Goal: Use online tool/utility: Utilize a website feature to perform a specific function

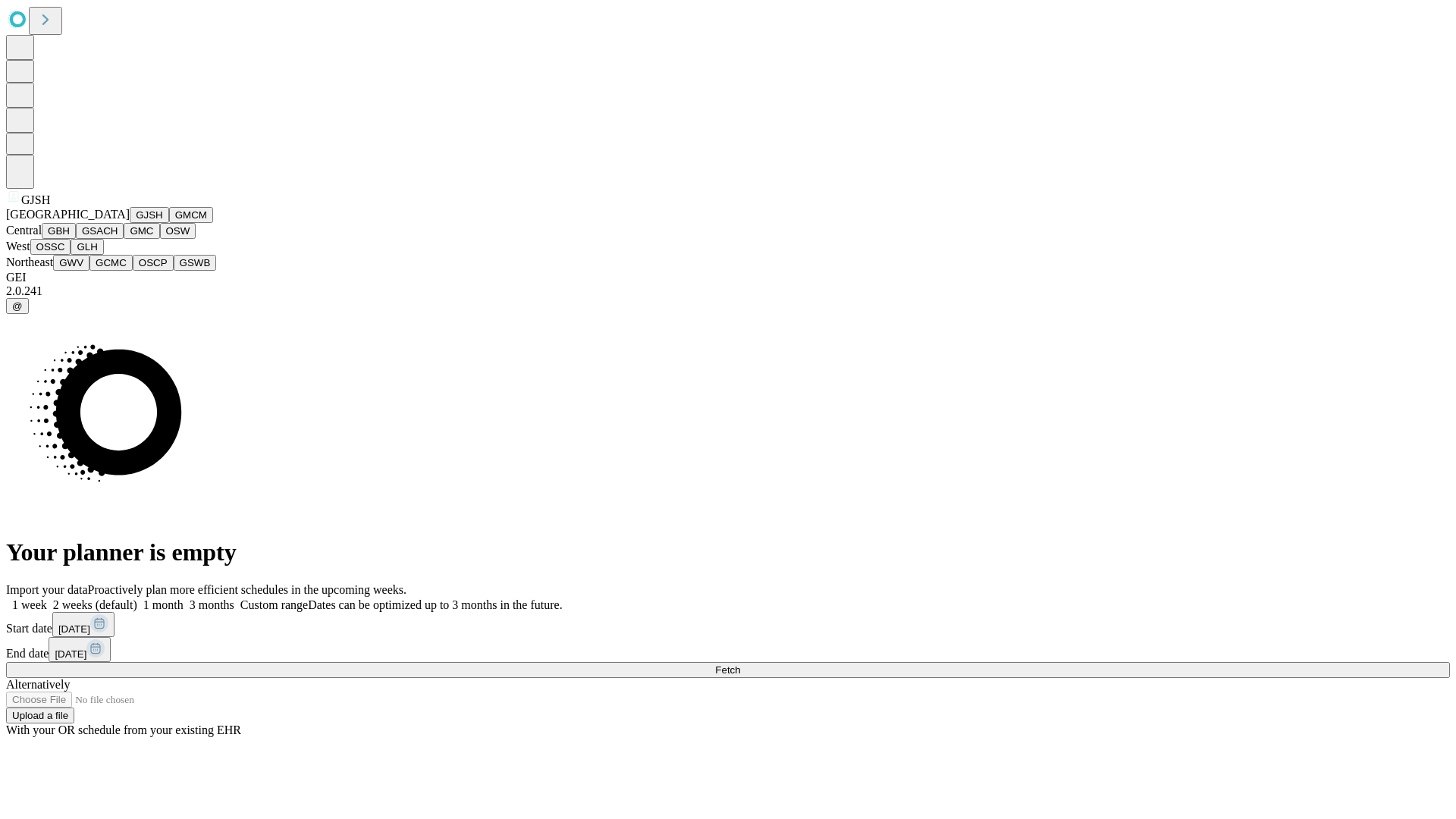
click at [130, 223] on button "GJSH" at bounding box center [150, 215] width 40 height 16
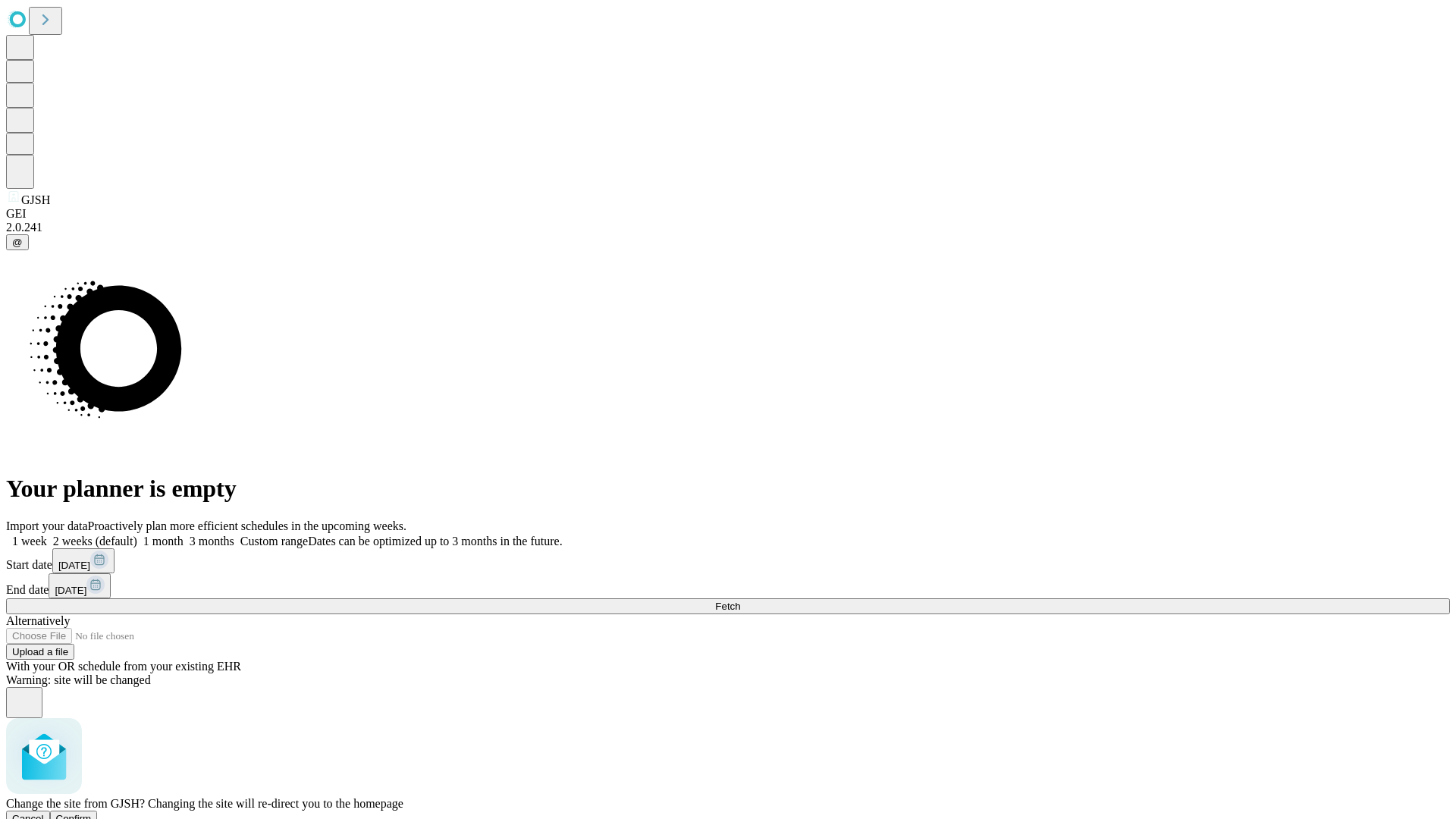
click at [92, 813] on span "Confirm" at bounding box center [74, 818] width 36 height 11
click at [183, 535] on label "1 month" at bounding box center [160, 541] width 47 height 13
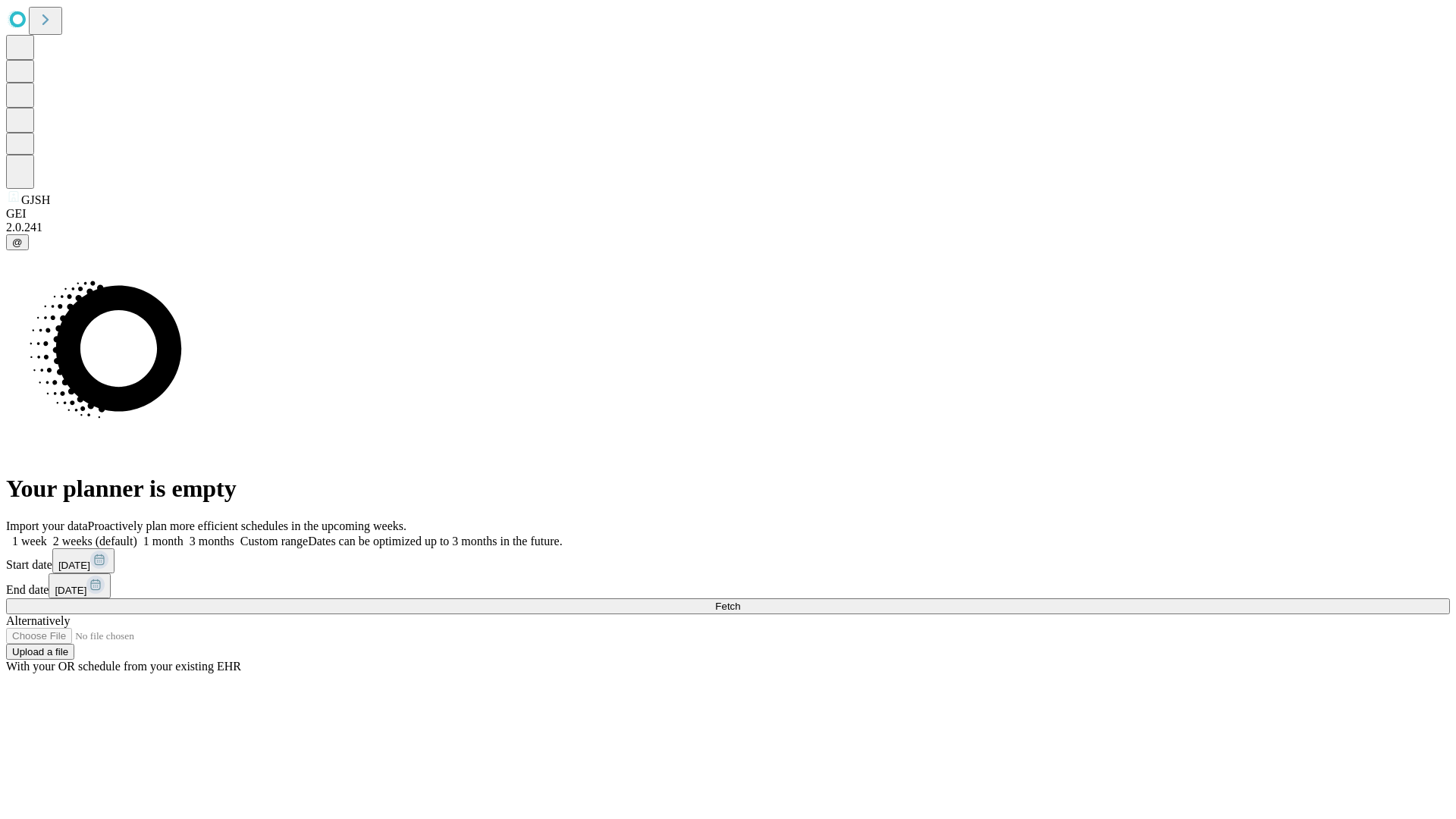
click at [740, 600] on span "Fetch" at bounding box center [727, 605] width 25 height 11
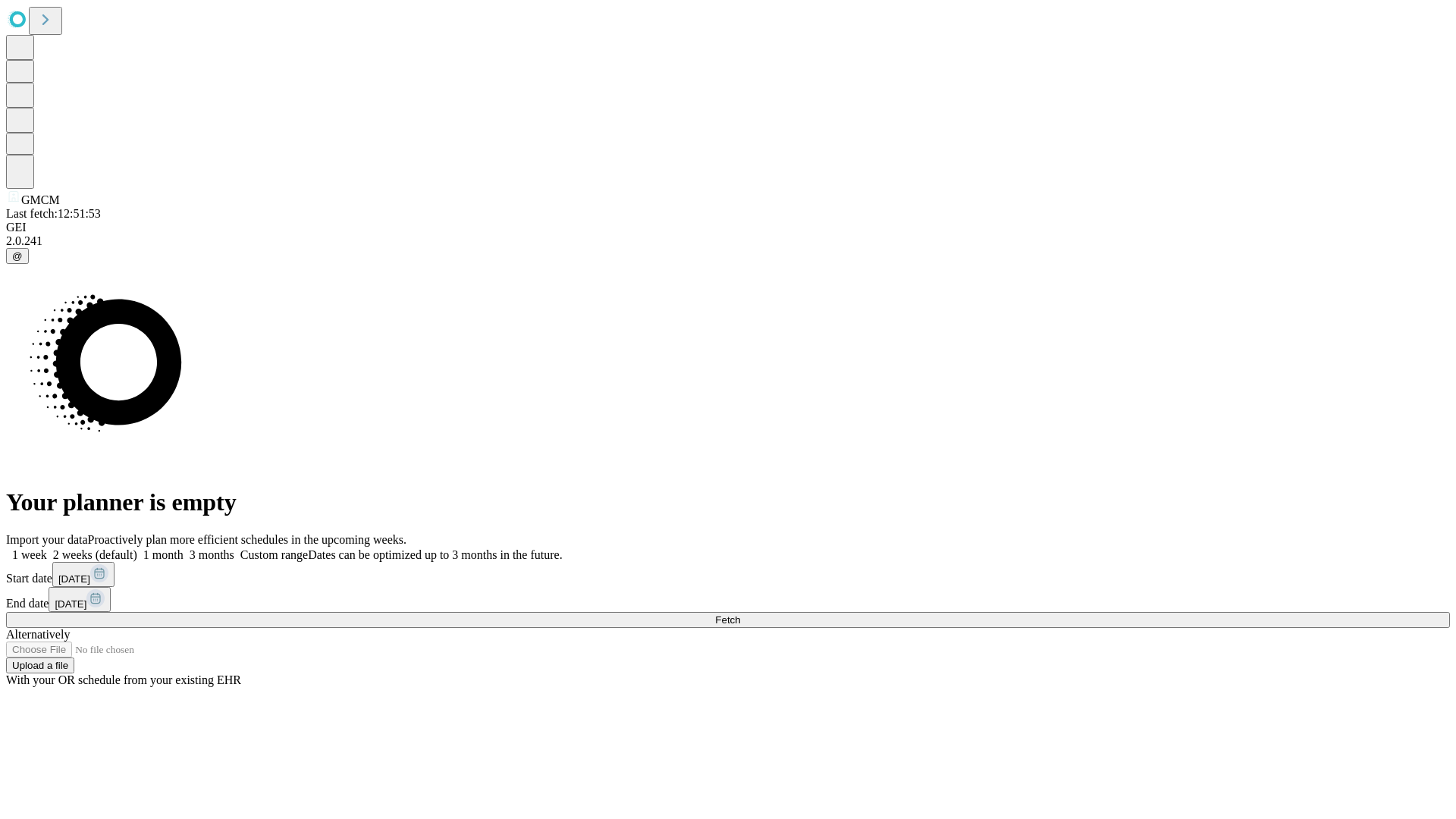
click at [740, 614] on span "Fetch" at bounding box center [727, 619] width 25 height 11
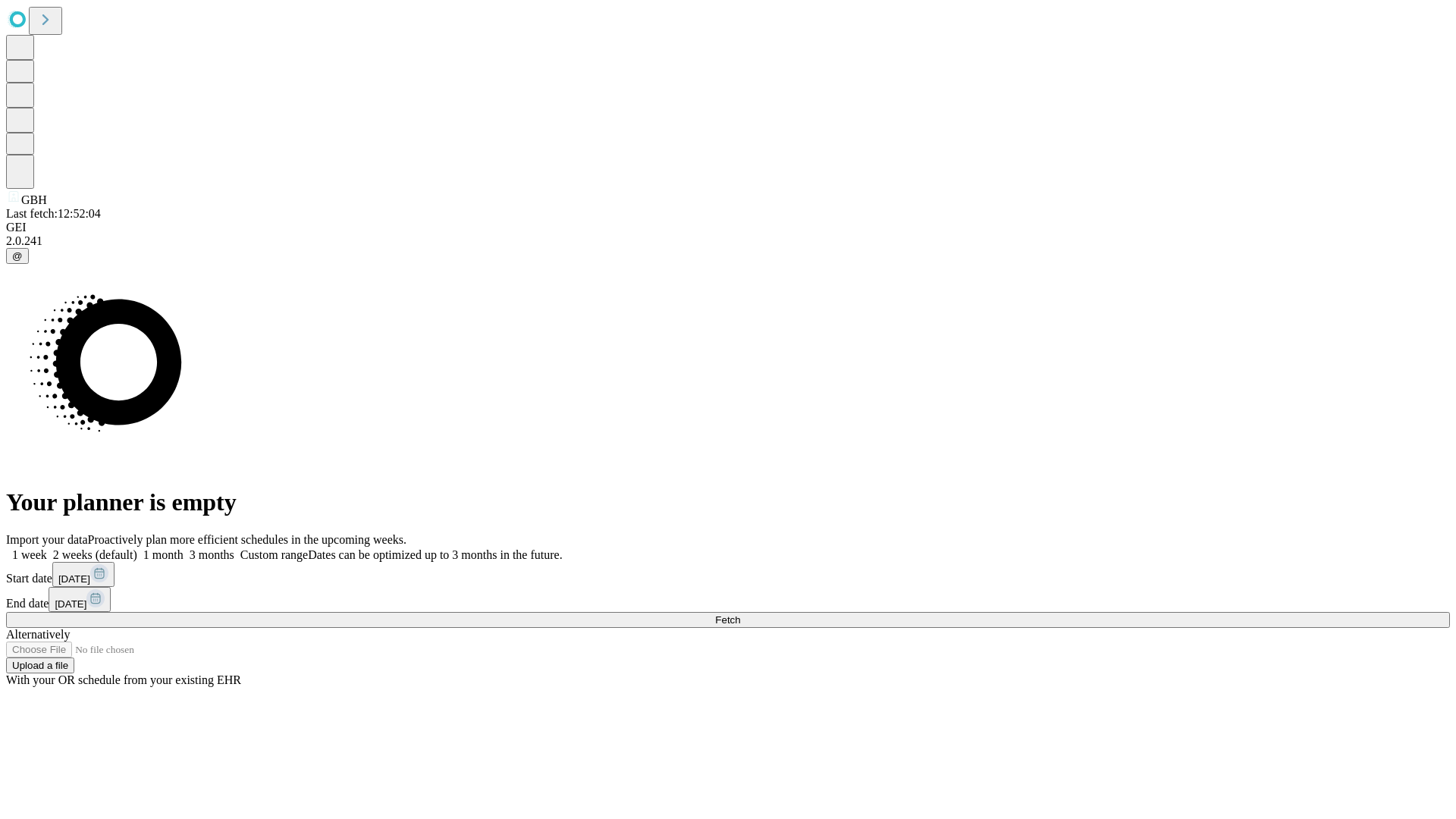
click at [183, 548] on label "1 month" at bounding box center [160, 554] width 47 height 13
click at [740, 614] on span "Fetch" at bounding box center [727, 619] width 25 height 11
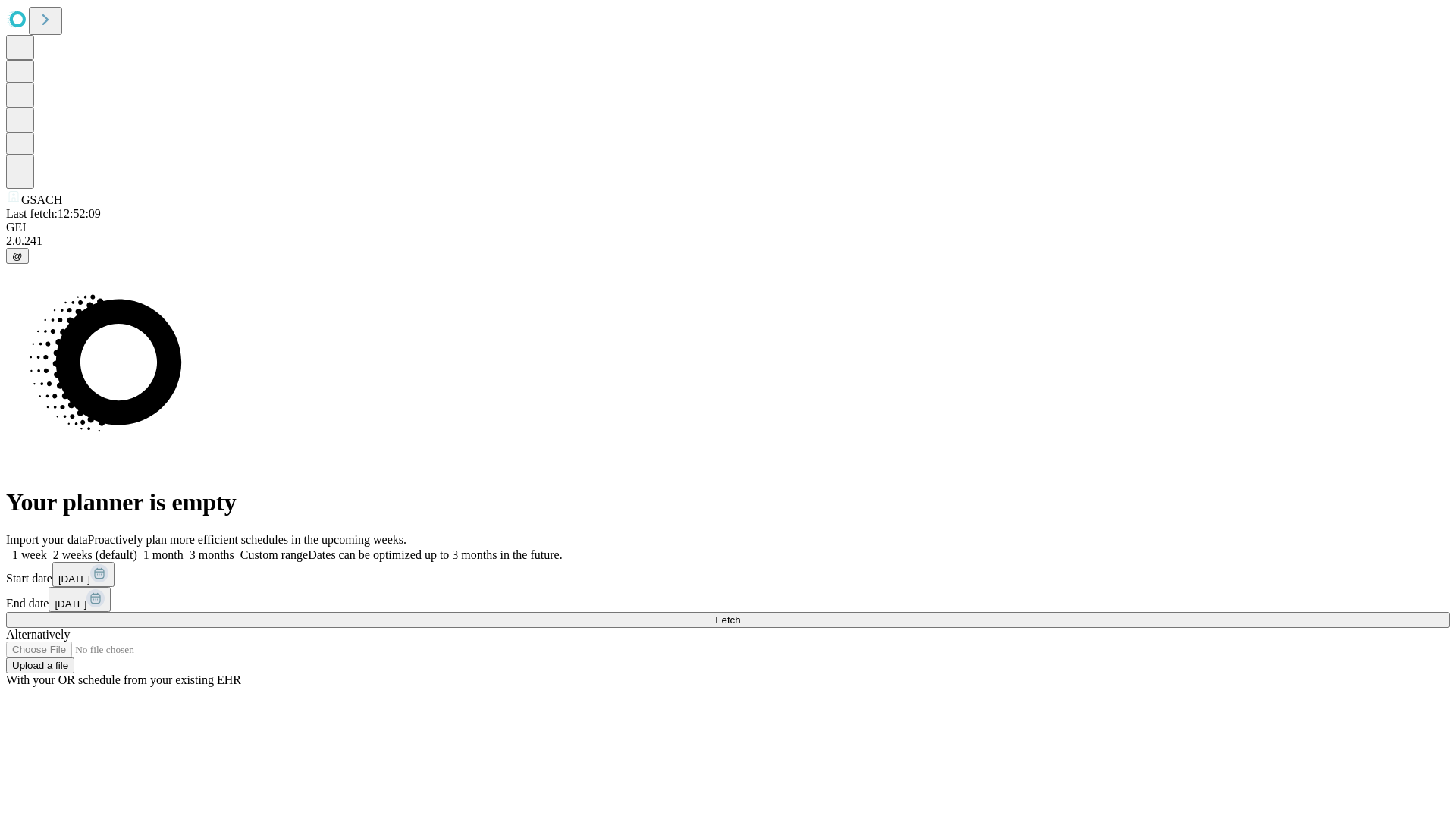
click at [183, 548] on label "1 month" at bounding box center [160, 554] width 47 height 13
click at [740, 614] on span "Fetch" at bounding box center [727, 619] width 25 height 11
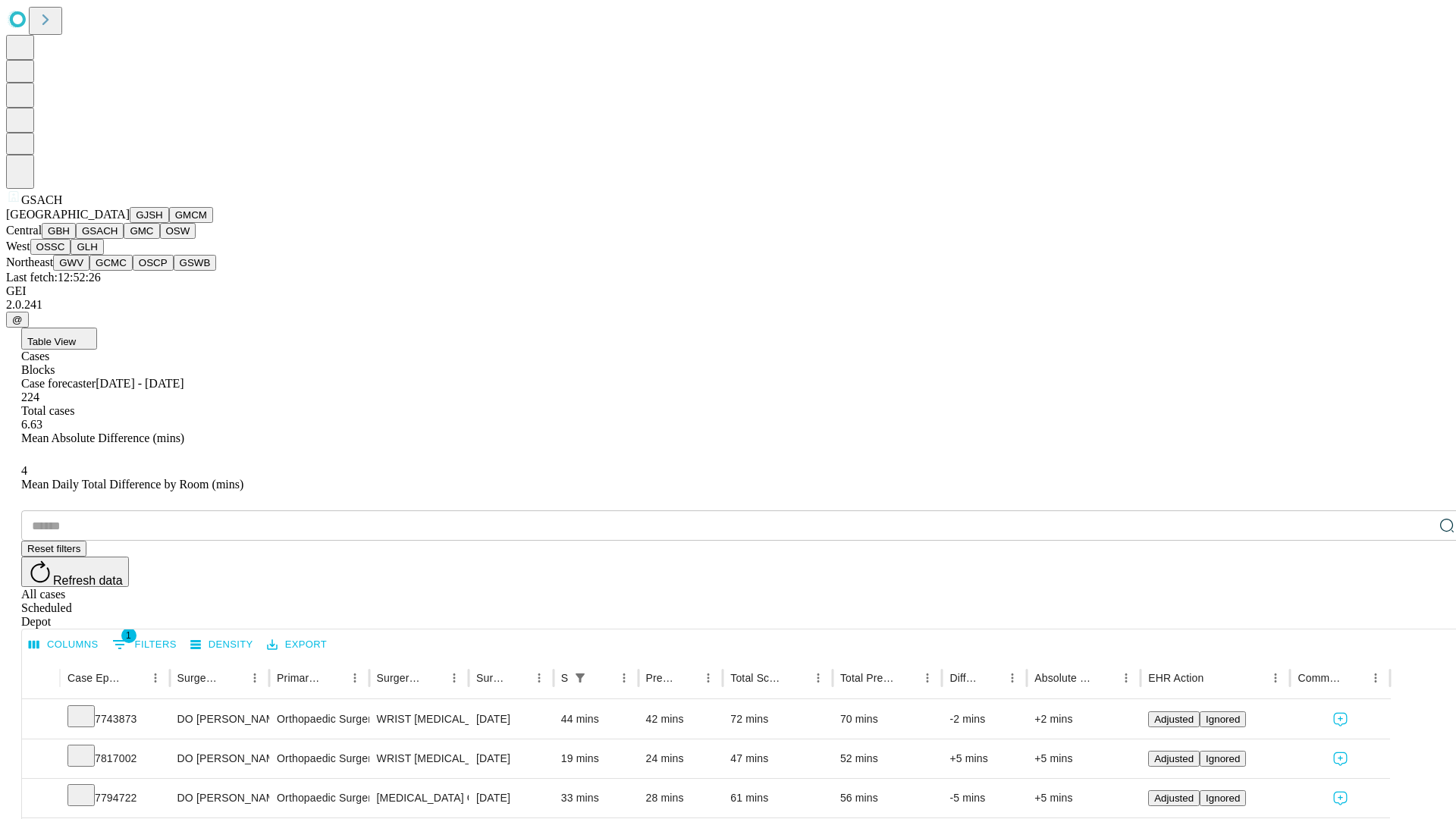
click at [124, 239] on button "GMC" at bounding box center [142, 231] width 36 height 16
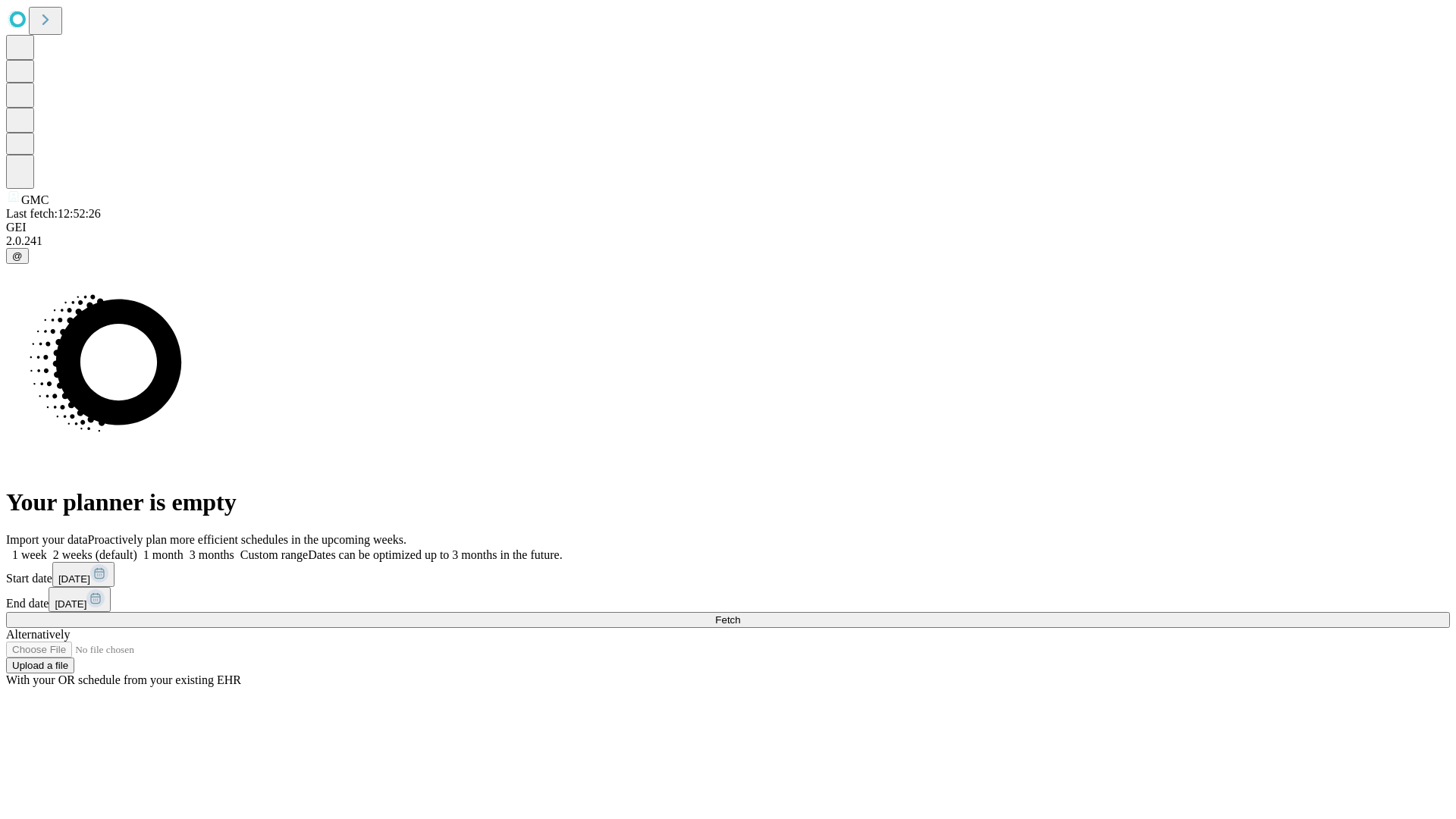
click at [183, 548] on label "1 month" at bounding box center [160, 554] width 47 height 13
click at [740, 614] on span "Fetch" at bounding box center [727, 619] width 25 height 11
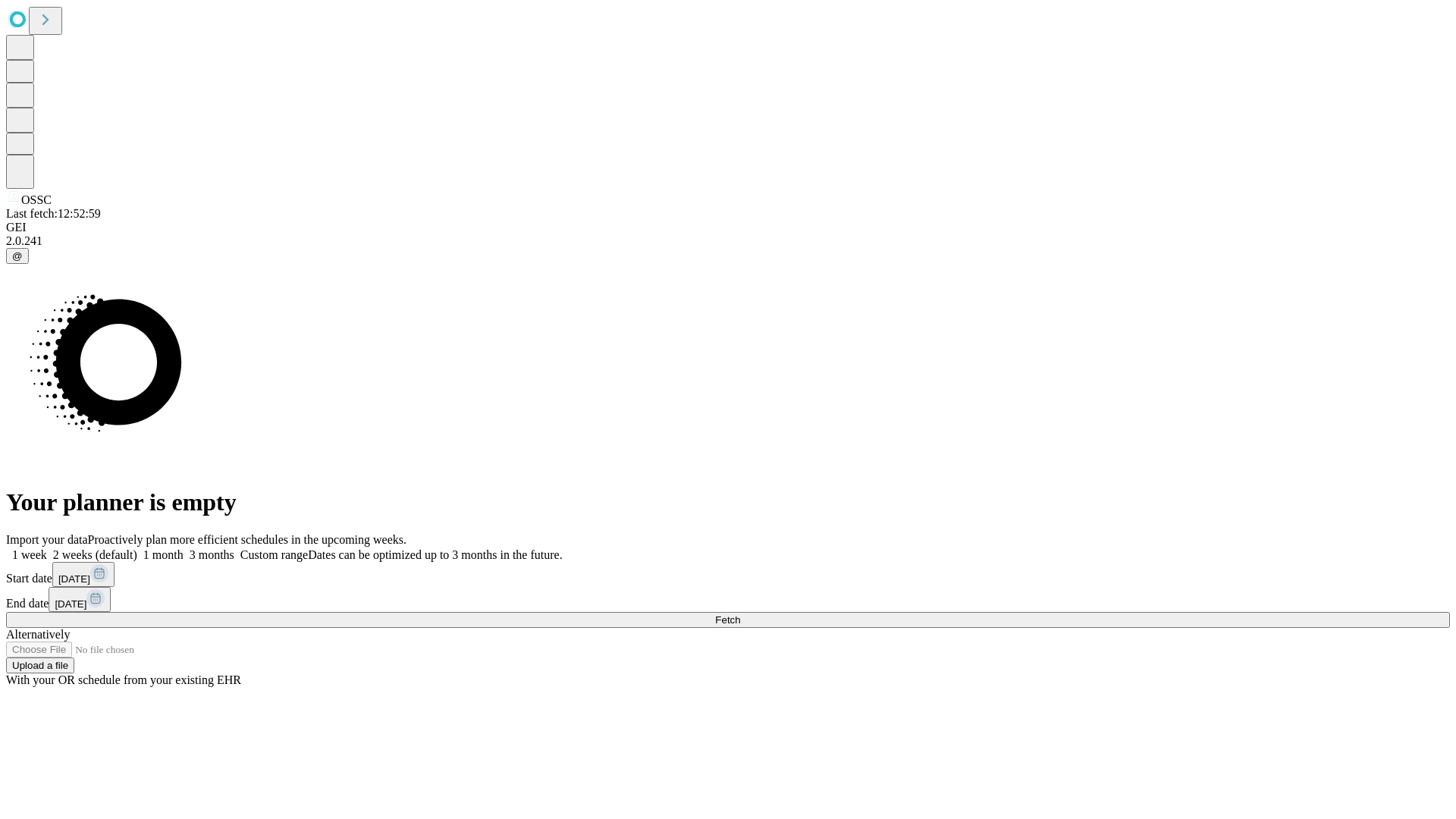
click at [183, 548] on label "1 month" at bounding box center [160, 554] width 47 height 13
click at [740, 614] on span "Fetch" at bounding box center [727, 619] width 25 height 11
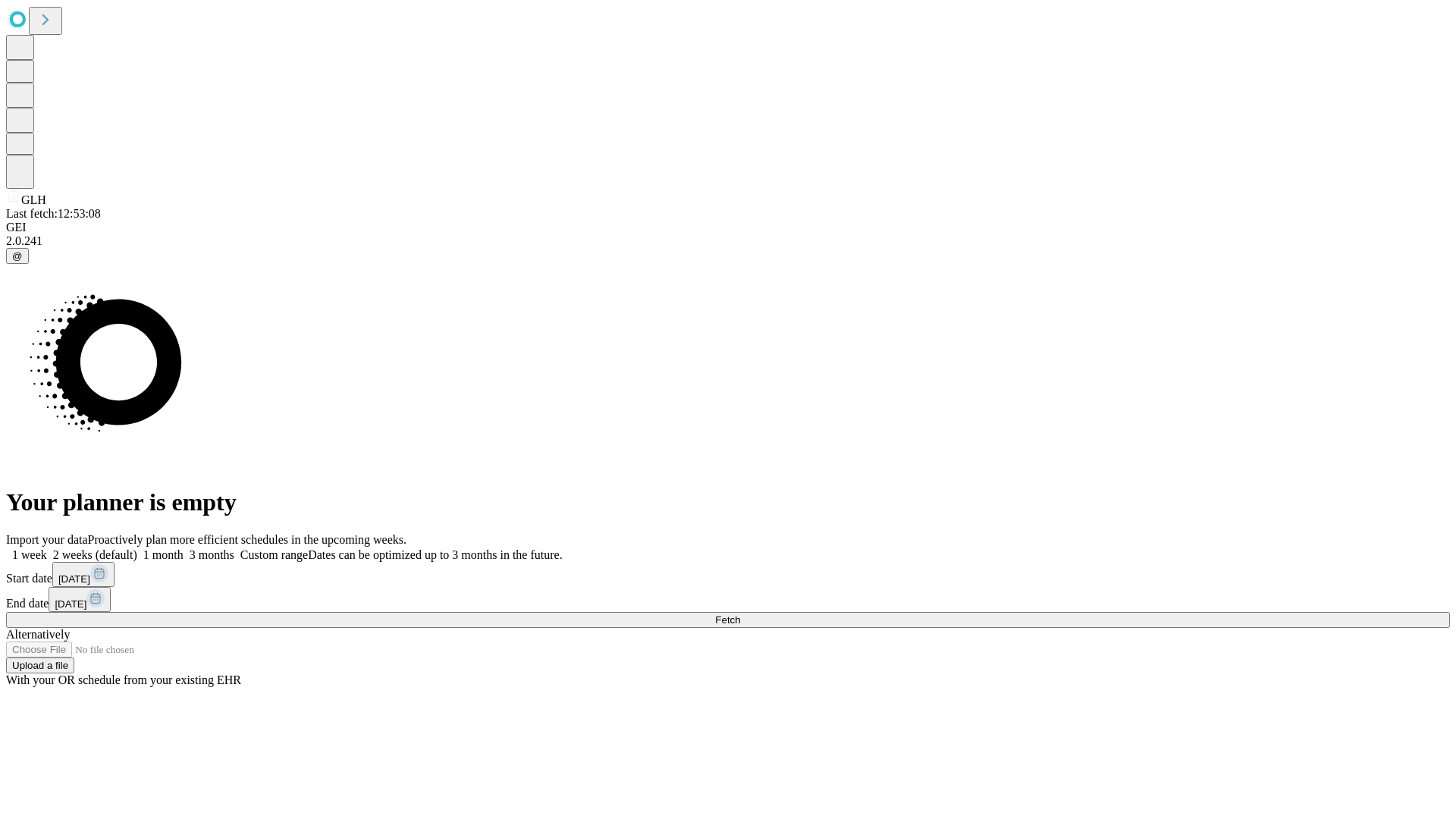
click at [183, 548] on label "1 month" at bounding box center [160, 554] width 47 height 13
click at [740, 614] on span "Fetch" at bounding box center [727, 619] width 25 height 11
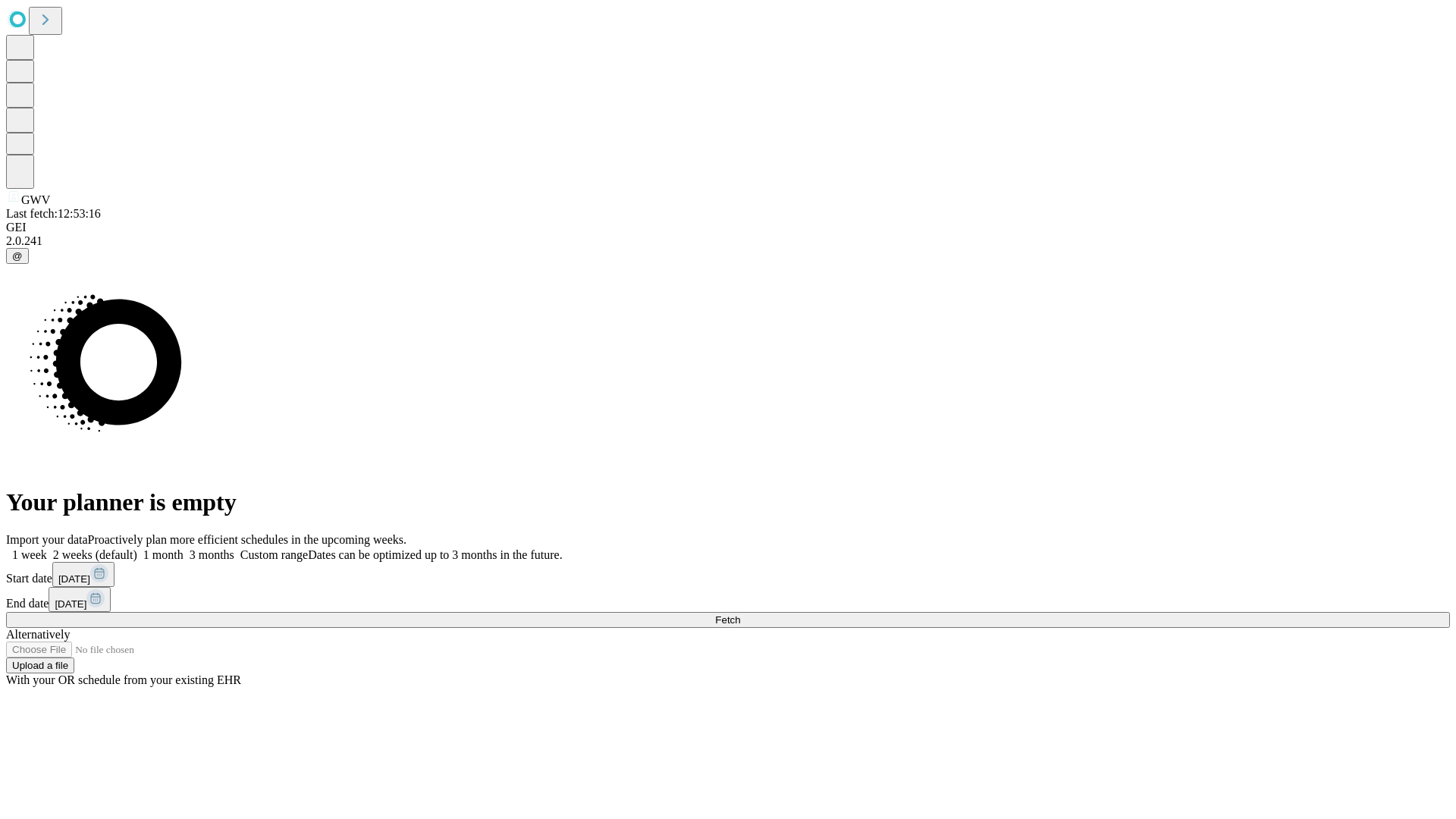
click at [183, 548] on label "1 month" at bounding box center [160, 554] width 47 height 13
click at [740, 614] on span "Fetch" at bounding box center [727, 619] width 25 height 11
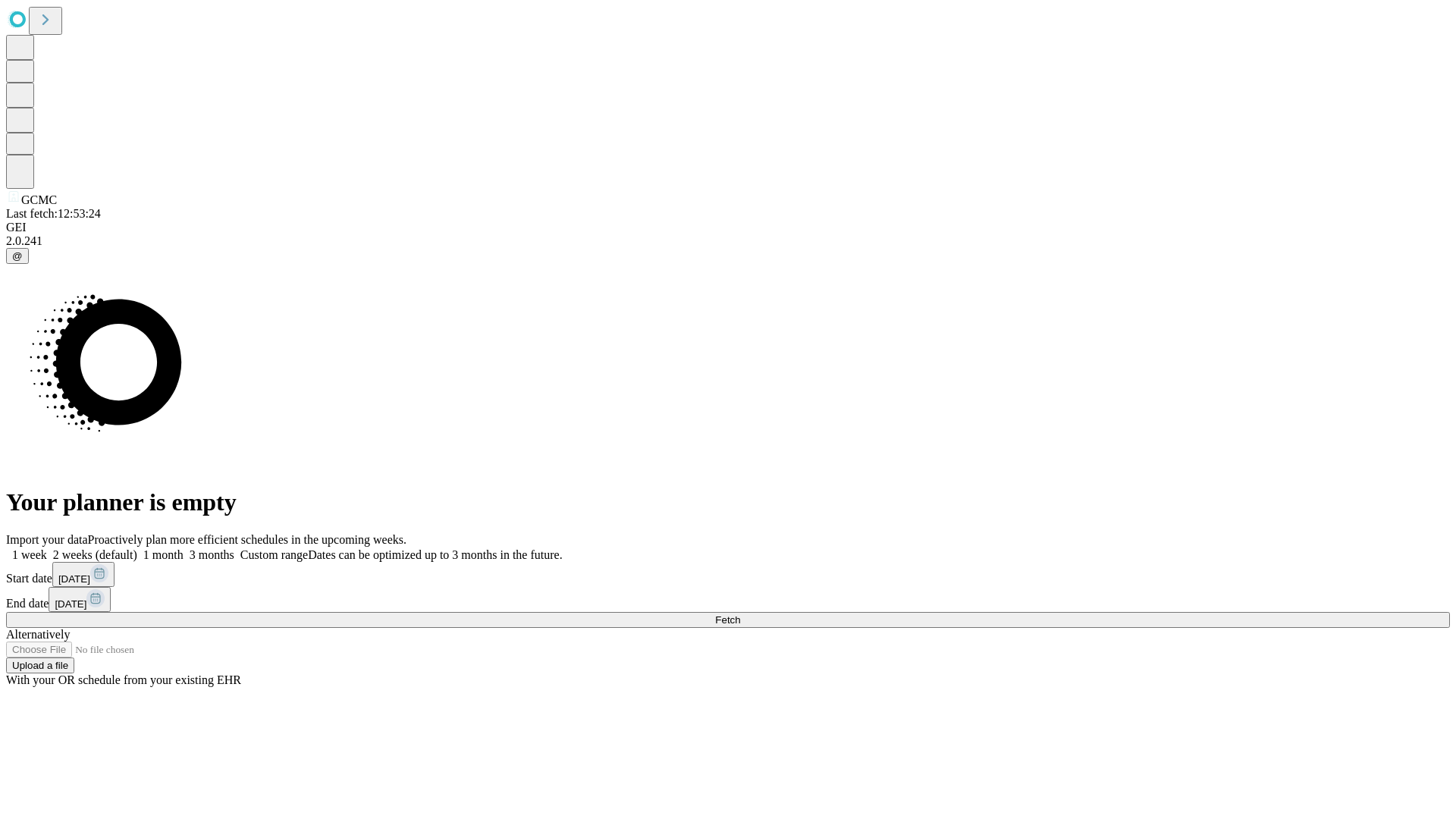
click at [183, 548] on label "1 month" at bounding box center [160, 554] width 47 height 13
click at [740, 614] on span "Fetch" at bounding box center [727, 619] width 25 height 11
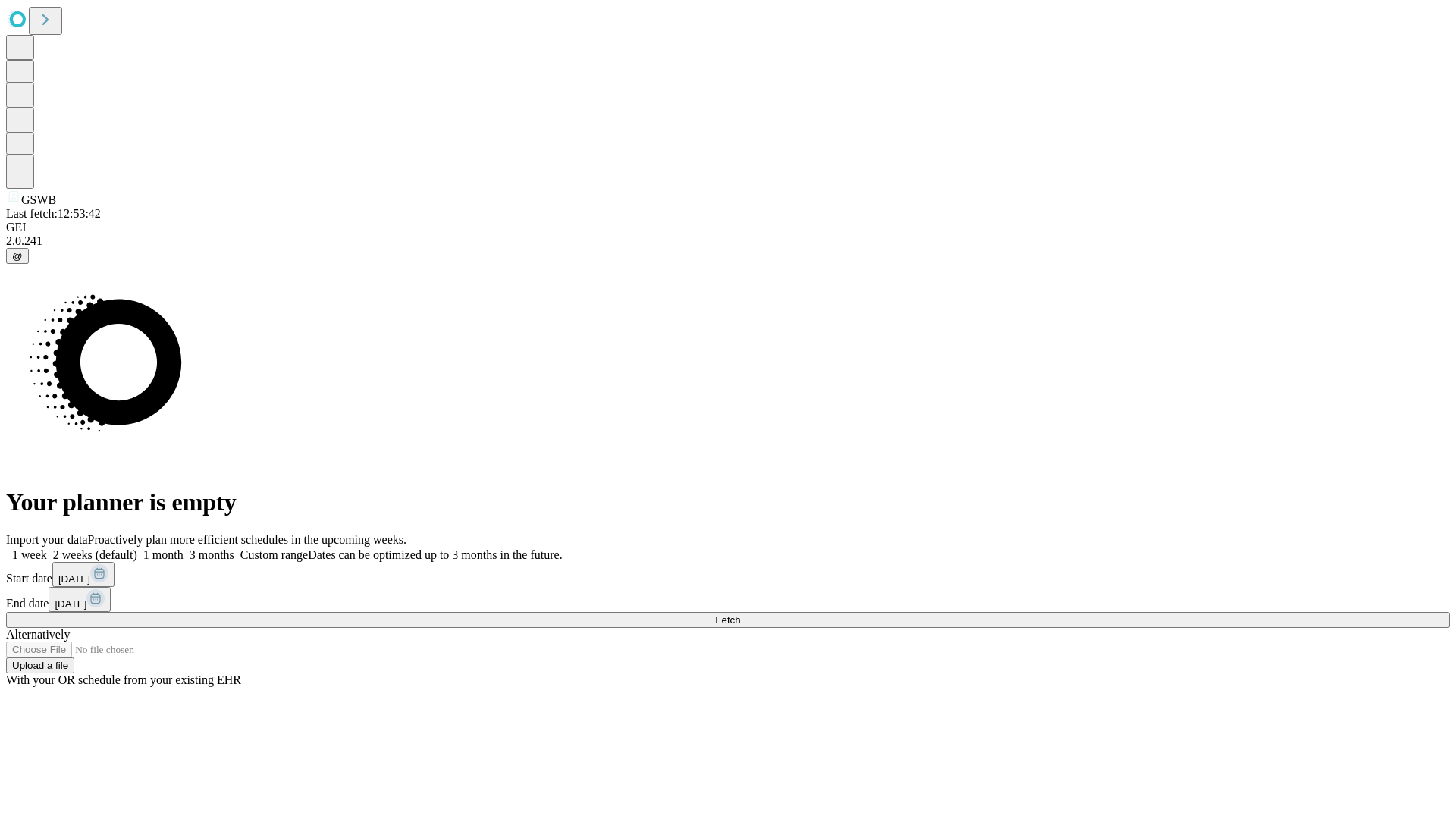
click at [740, 614] on span "Fetch" at bounding box center [727, 619] width 25 height 11
